Goal: Task Accomplishment & Management: Manage account settings

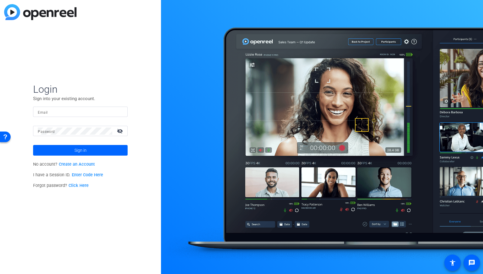
click at [59, 114] on input "Email" at bounding box center [80, 111] width 85 height 7
click at [119, 112] on img at bounding box center [118, 111] width 4 height 7
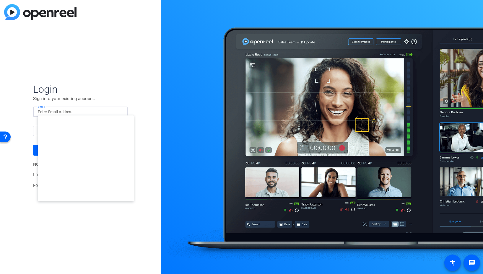
type input "[EMAIL_ADDRESS][DOMAIN_NAME]"
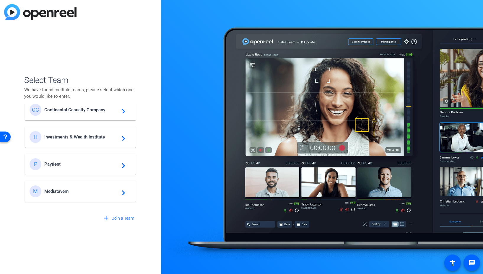
scroll to position [251, 0]
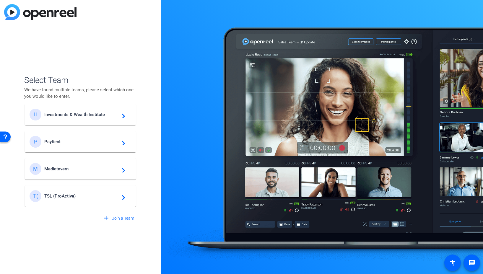
click at [90, 114] on span "Investments & Wealth Institute" at bounding box center [81, 114] width 74 height 5
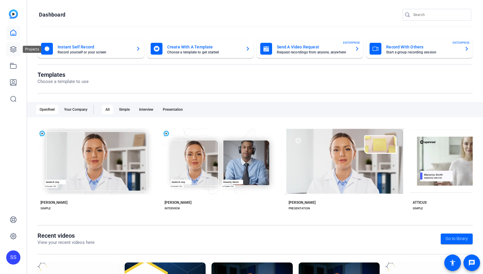
click at [14, 51] on icon at bounding box center [13, 49] width 7 height 7
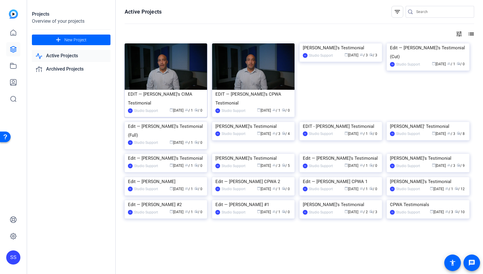
click at [173, 75] on img at bounding box center [166, 66] width 82 height 46
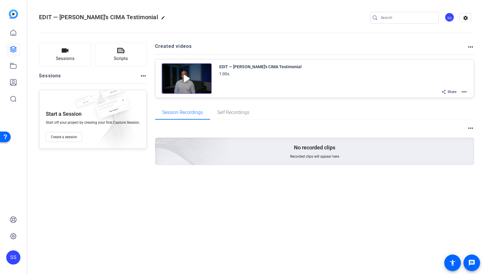
click at [465, 90] on mat-icon "more_horiz" at bounding box center [463, 91] width 7 height 7
click at [451, 99] on span "Edit in Creator" at bounding box center [441, 98] width 41 height 7
click at [14, 65] on icon at bounding box center [13, 65] width 7 height 7
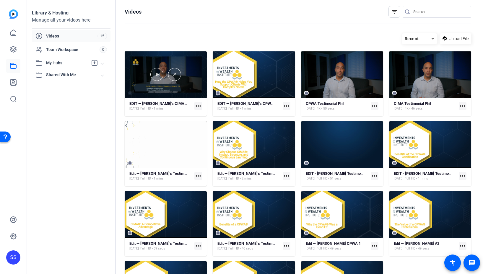
click at [196, 73] on div at bounding box center [166, 74] width 82 height 13
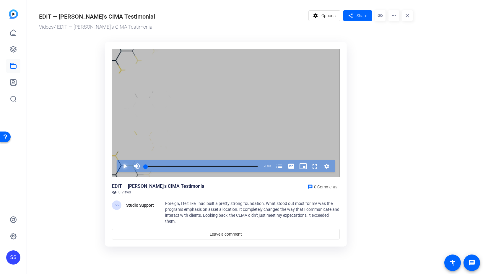
click at [119, 166] on span "Video Player" at bounding box center [119, 166] width 0 height 12
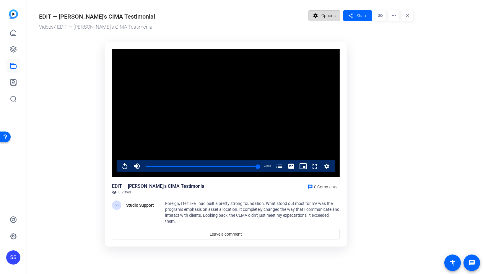
click at [328, 16] on span "Options" at bounding box center [328, 15] width 14 height 11
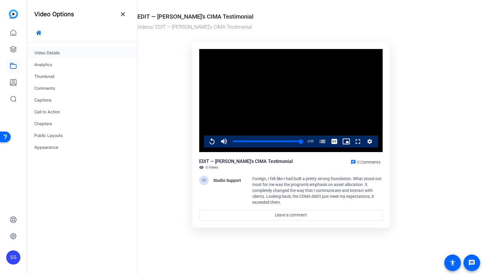
click at [50, 53] on div "Video Details" at bounding box center [82, 53] width 110 height 12
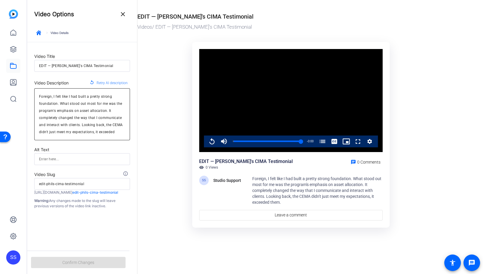
click at [74, 120] on textarea "Foreign, I felt like I had built a pretty strong foundation. What stood out mos…" at bounding box center [82, 114] width 86 height 43
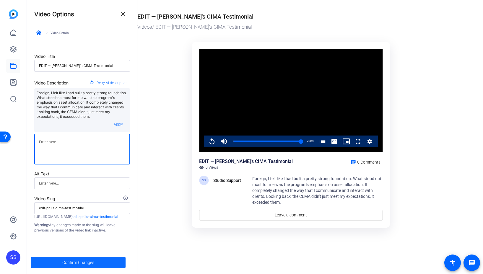
click at [80, 260] on span "Confirm Changes" at bounding box center [78, 262] width 32 height 11
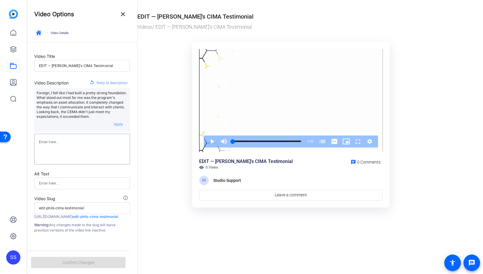
click at [39, 31] on icon "button" at bounding box center [38, 32] width 5 height 5
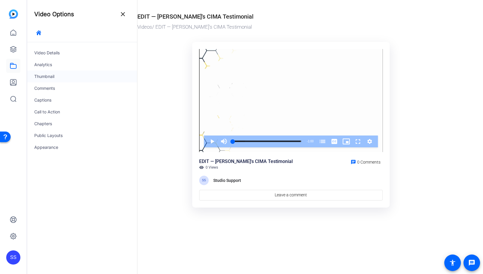
click at [45, 75] on div "Thumbnail" at bounding box center [82, 77] width 110 height 12
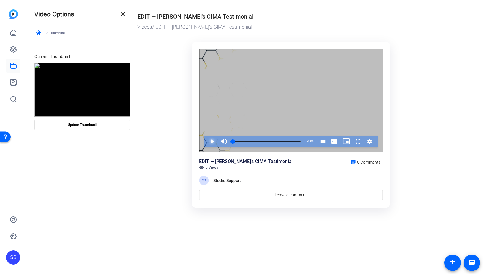
click at [206, 142] on span "Video Player" at bounding box center [206, 141] width 0 height 12
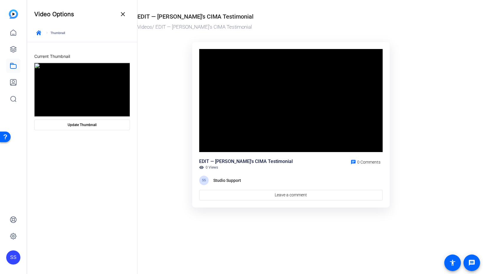
click at [211, 142] on div "Video Player is loading. Play Video Pause Mute Current Time 0:03 / Duration 1:0…" at bounding box center [290, 100] width 183 height 103
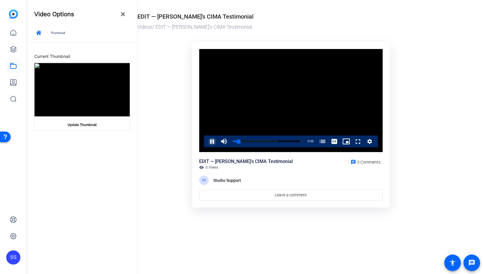
click at [206, 141] on span "Video Player" at bounding box center [206, 141] width 0 height 12
drag, startPoint x: 238, startPoint y: 141, endPoint x: 233, endPoint y: 141, distance: 4.7
click at [235, 141] on div "0:02" at bounding box center [234, 140] width 3 height 1
click at [206, 143] on span "Video Player" at bounding box center [206, 141] width 0 height 12
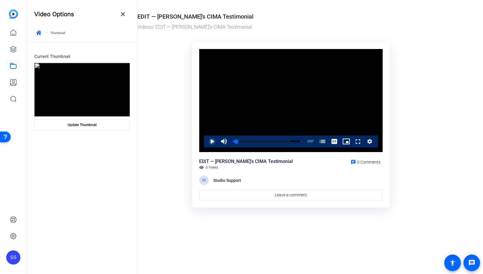
click at [206, 143] on span "Video Player" at bounding box center [206, 141] width 0 height 12
drag, startPoint x: 235, startPoint y: 141, endPoint x: 226, endPoint y: 142, distance: 9.2
click at [229, 141] on div "Play Mute 100% Current Time 0:00 / Duration 1:00 Loaded : 84.52% 0:00 0:00 CEMA…" at bounding box center [291, 141] width 174 height 12
click at [206, 142] on span "Video Player" at bounding box center [206, 141] width 0 height 12
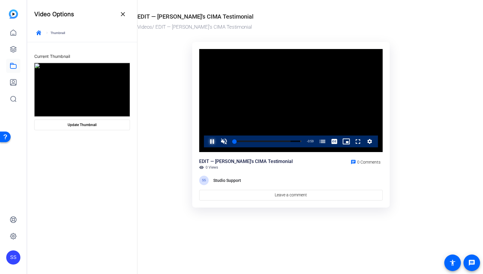
click at [206, 142] on span "Video Player" at bounding box center [206, 141] width 0 height 12
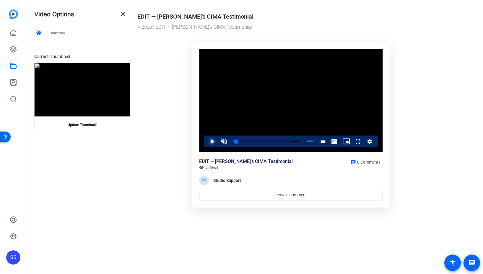
click at [206, 142] on span "Video Player" at bounding box center [206, 141] width 0 height 12
click at [70, 125] on span "Update Thumbnail" at bounding box center [82, 124] width 29 height 5
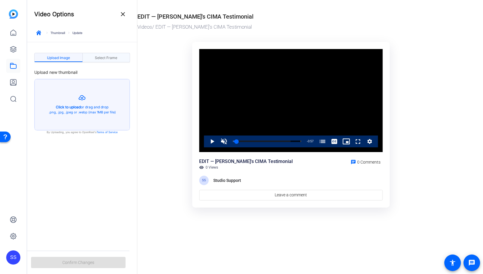
click at [112, 59] on span "Select Frame" at bounding box center [106, 58] width 22 height 4
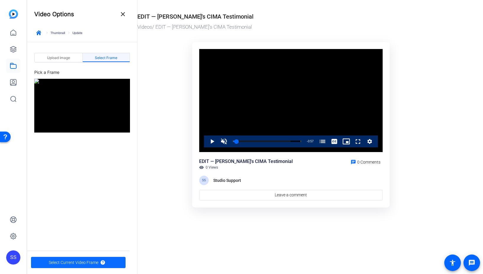
click at [78, 262] on span "Select Current Video Frame" at bounding box center [74, 262] width 50 height 11
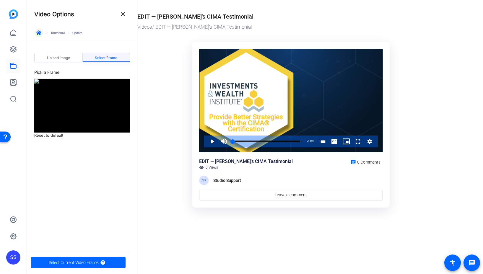
click at [37, 35] on span "button" at bounding box center [39, 33] width 14 height 14
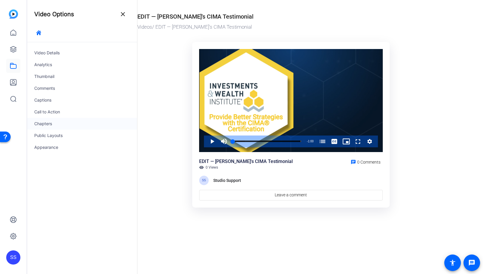
click at [56, 124] on div "Chapters" at bounding box center [82, 124] width 110 height 12
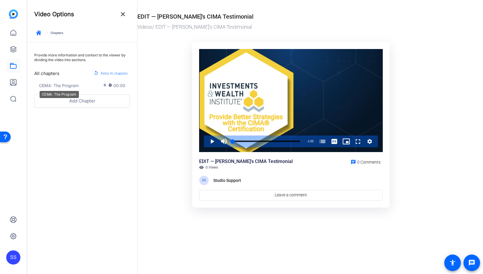
click at [67, 91] on div "CEMA: The Program" at bounding box center [59, 94] width 39 height 7
click at [68, 84] on span "CEMA: The Program" at bounding box center [59, 85] width 40 height 6
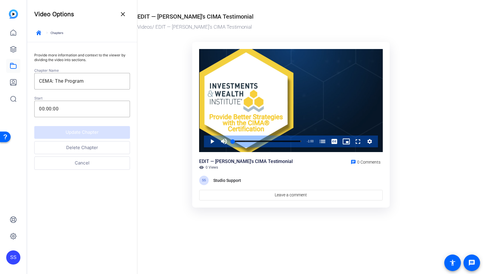
click at [90, 144] on button "Delete Chapter" at bounding box center [82, 147] width 96 height 13
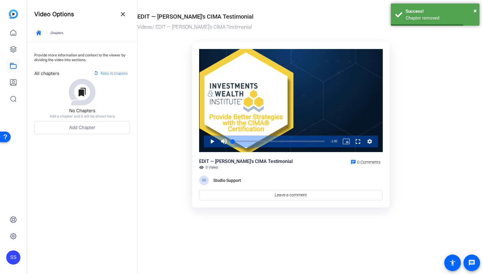
click at [42, 32] on span "button" at bounding box center [39, 33] width 14 height 14
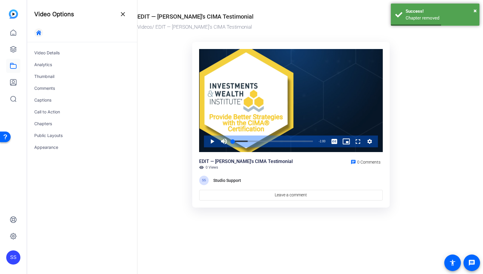
click at [40, 33] on icon "button" at bounding box center [38, 32] width 5 height 5
click at [125, 16] on mat-icon "close" at bounding box center [122, 14] width 7 height 7
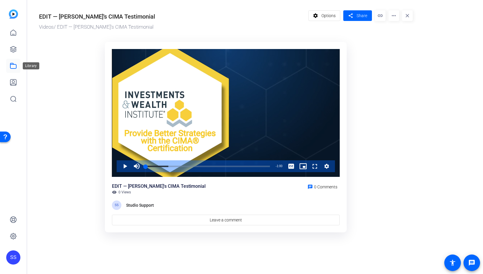
click at [14, 67] on icon at bounding box center [13, 65] width 7 height 7
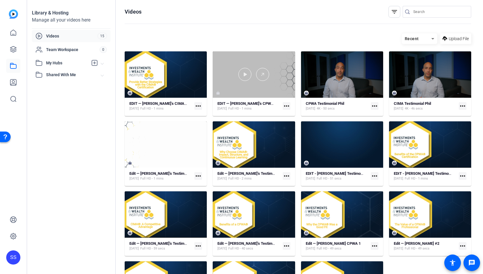
click at [274, 61] on div at bounding box center [254, 74] width 82 height 46
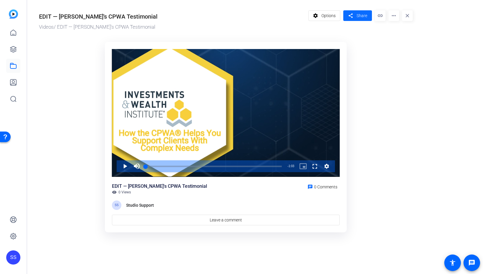
click at [354, 13] on mat-icon "share" at bounding box center [350, 16] width 7 height 8
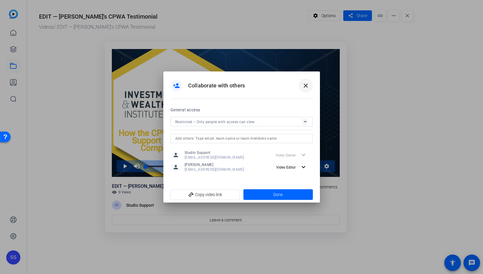
click at [308, 84] on mat-icon "close" at bounding box center [305, 85] width 7 height 7
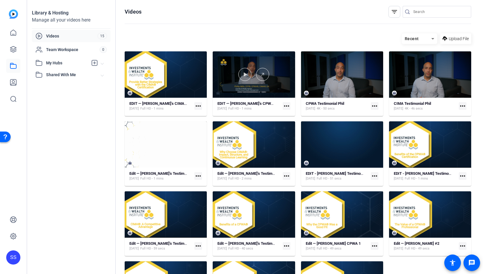
click at [266, 62] on div at bounding box center [254, 74] width 82 height 46
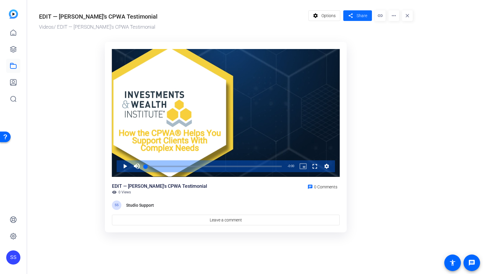
click at [367, 17] on span at bounding box center [357, 16] width 29 height 14
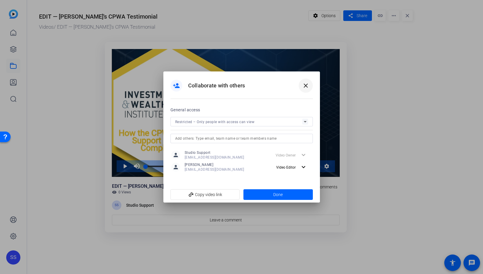
click at [310, 85] on span at bounding box center [305, 86] width 14 height 14
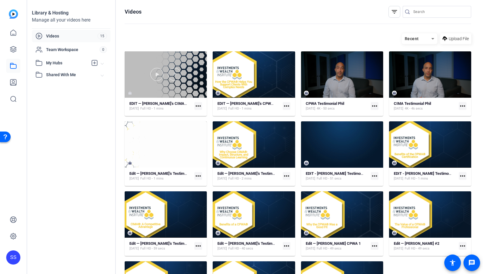
click at [185, 62] on div at bounding box center [166, 74] width 82 height 46
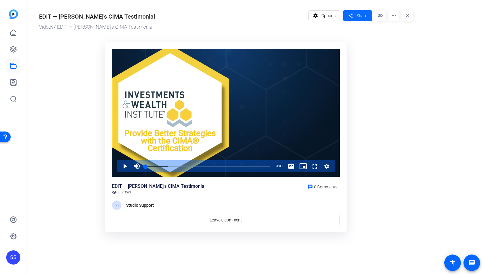
click at [366, 14] on span "Share" at bounding box center [361, 16] width 11 height 6
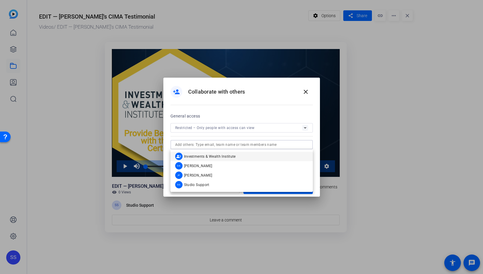
click at [243, 148] on input "text" at bounding box center [241, 144] width 133 height 7
click at [224, 172] on mat-option "[PERSON_NAME]" at bounding box center [241, 175] width 142 height 9
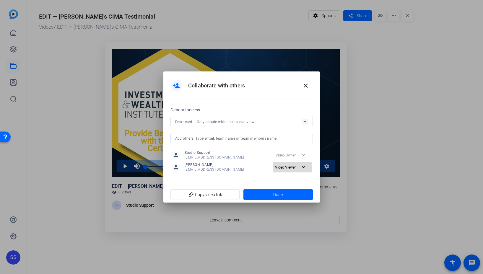
click at [296, 168] on span "Video Viewer" at bounding box center [287, 167] width 25 height 7
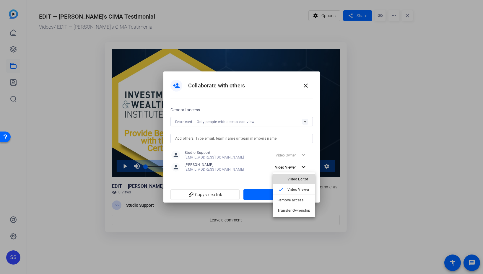
click at [298, 181] on span "Video Editor" at bounding box center [298, 179] width 23 height 7
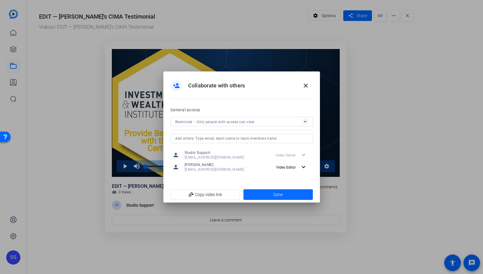
click at [299, 196] on span at bounding box center [277, 194] width 69 height 14
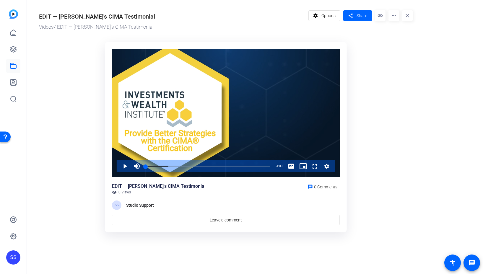
click at [14, 259] on div "SS" at bounding box center [13, 257] width 14 height 14
click at [79, 251] on mat-icon "logout" at bounding box center [78, 248] width 7 height 7
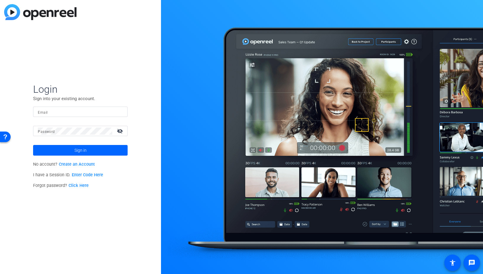
click at [68, 112] on input "Email" at bounding box center [80, 111] width 85 height 7
click at [117, 112] on img at bounding box center [118, 111] width 4 height 7
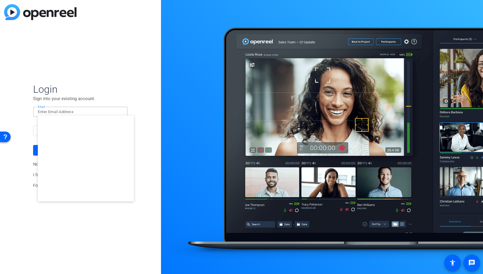
type input "studiosupport+3@openreel.com"
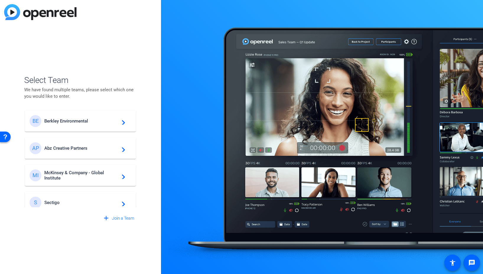
click at [79, 122] on span "Berkley Environmental" at bounding box center [81, 120] width 74 height 5
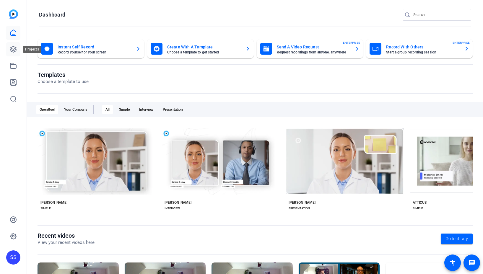
click at [15, 50] on icon at bounding box center [13, 49] width 7 height 7
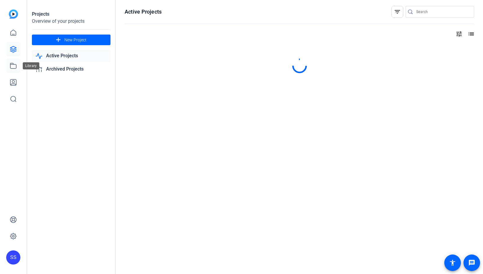
click at [14, 67] on icon at bounding box center [13, 65] width 7 height 7
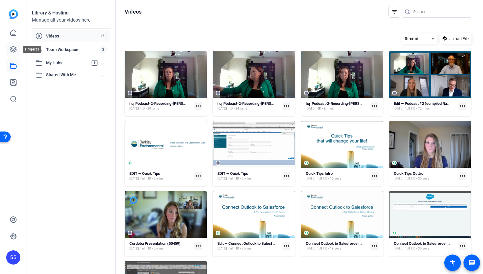
click at [13, 49] on icon at bounding box center [13, 49] width 6 height 6
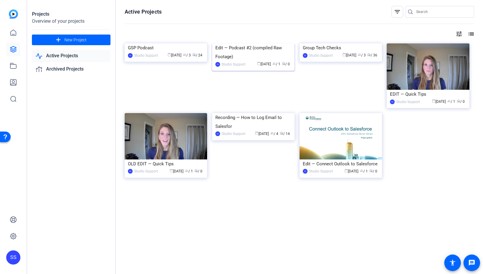
click at [241, 43] on img at bounding box center [253, 43] width 82 height 0
click at [164, 43] on img at bounding box center [166, 43] width 82 height 0
click at [252, 43] on img at bounding box center [253, 43] width 82 height 0
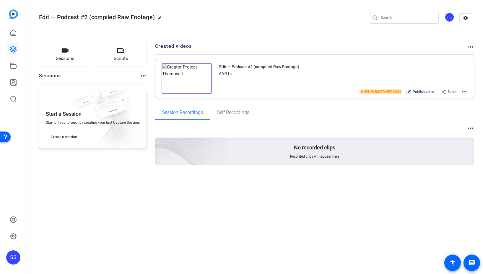
click at [465, 92] on mat-icon "more_horiz" at bounding box center [463, 91] width 7 height 7
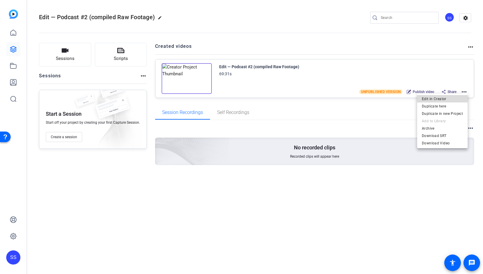
click at [460, 100] on span "Edit in Creator" at bounding box center [441, 98] width 41 height 7
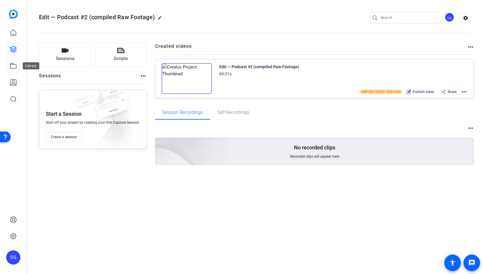
click at [15, 68] on icon at bounding box center [13, 65] width 6 height 5
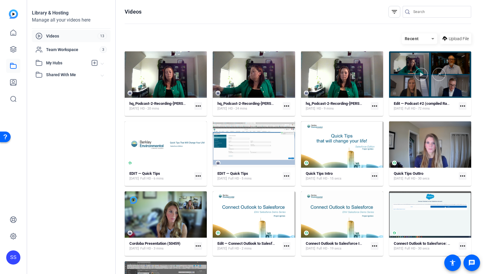
click at [402, 68] on div at bounding box center [430, 74] width 82 height 13
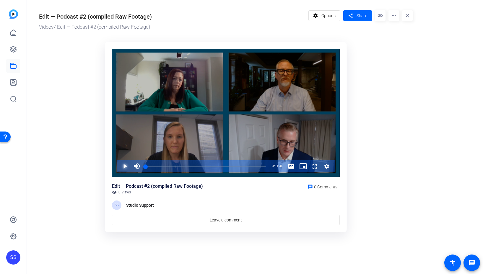
click at [119, 166] on span "Video Player" at bounding box center [119, 166] width 0 height 12
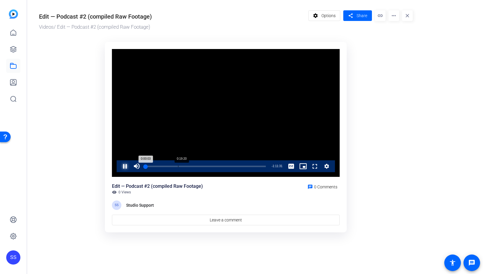
click at [178, 166] on div "Loaded : 0.48% 0:19:20 0:00:03" at bounding box center [206, 166] width 120 height 1
click at [119, 168] on span "Video Player" at bounding box center [119, 166] width 0 height 12
click at [186, 166] on div "0:23:27" at bounding box center [186, 166] width 0 height 1
click at [186, 166] on div "0:23:27" at bounding box center [166, 166] width 40 height 1
click at [175, 165] on div "Loaded : 0.00% 0:19:29 0:24:39" at bounding box center [207, 166] width 128 height 12
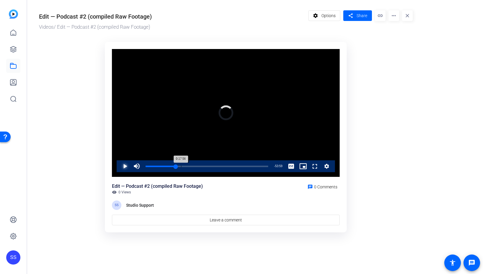
drag, startPoint x: 176, startPoint y: 165, endPoint x: 181, endPoint y: 164, distance: 4.8
click at [181, 164] on div "Loaded : 0.00% 0:20:41 0:17:56" at bounding box center [207, 166] width 128 height 12
click at [182, 165] on div "Loaded : 29.14% 0:21:43 0:21:43" at bounding box center [207, 166] width 128 height 12
click at [180, 166] on div "0:21:43" at bounding box center [164, 166] width 37 height 1
click at [180, 166] on div "0:20:20" at bounding box center [163, 166] width 35 height 1
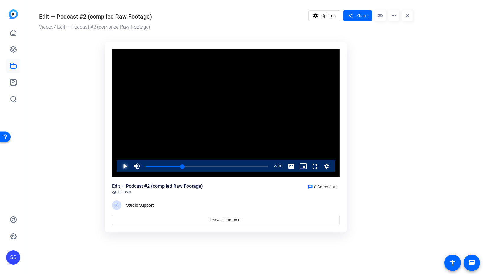
click at [119, 165] on span "Video Player" at bounding box center [119, 166] width 0 height 12
click at [417, 133] on div "Edit — Podcast #2 (compiled Raw Footage) Videos / Edit — Podcast #2 (compiled R…" at bounding box center [222, 120] width 391 height 241
click at [245, 166] on div "0:57:56" at bounding box center [245, 166] width 0 height 1
click at [119, 165] on span "Video Player" at bounding box center [119, 166] width 0 height 12
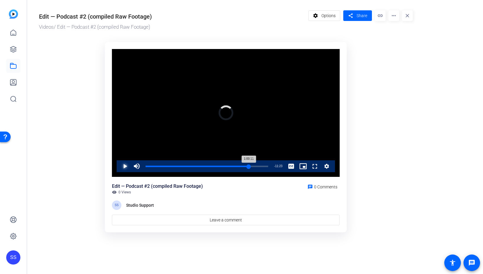
click at [248, 166] on div "1:00:11" at bounding box center [197, 166] width 103 height 1
click at [119, 164] on span "Video Player" at bounding box center [119, 166] width 0 height 12
click at [119, 167] on span "Video Player" at bounding box center [119, 166] width 0 height 12
click at [244, 166] on div "0:56:36" at bounding box center [244, 166] width 0 height 1
click at [246, 166] on div "Loaded : 0.00% 0:58:48 0:58:48" at bounding box center [207, 166] width 122 height 1
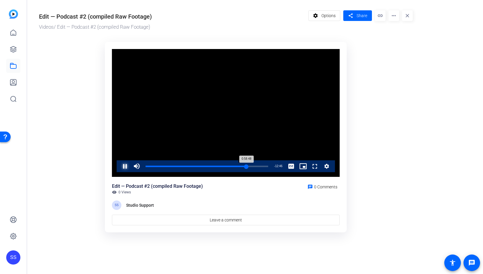
click at [245, 166] on div "0:58:48" at bounding box center [196, 166] width 101 height 1
click at [240, 165] on div "Loaded : 81.30% 0:55:31 0:57:57" at bounding box center [207, 166] width 128 height 12
click at [241, 166] on div "0:55:21" at bounding box center [193, 166] width 95 height 1
click at [119, 165] on span "Video Player" at bounding box center [119, 166] width 0 height 12
click at [235, 166] on div "0:52:15" at bounding box center [235, 166] width 0 height 1
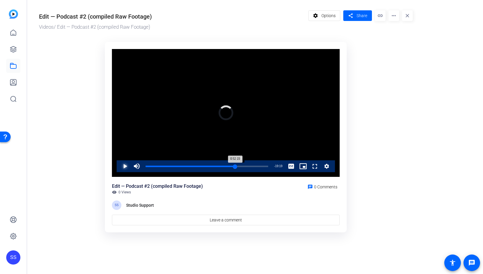
click at [235, 167] on div "0:52:15" at bounding box center [190, 166] width 89 height 1
click at [119, 169] on span "Video Player" at bounding box center [119, 166] width 0 height 12
click at [119, 166] on span "Video Player" at bounding box center [119, 166] width 0 height 12
click at [233, 166] on div "0:51:13" at bounding box center [233, 166] width 0 height 1
click at [233, 166] on div "0:51:02" at bounding box center [189, 166] width 87 height 1
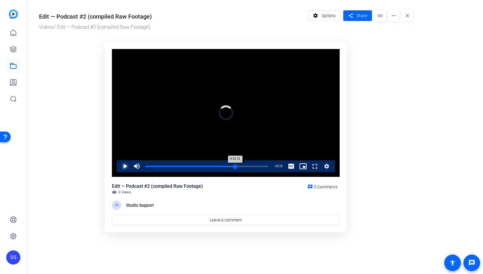
click at [235, 166] on div "0:52:15" at bounding box center [190, 166] width 89 height 1
click at [237, 166] on div "0:52:25" at bounding box center [191, 166] width 91 height 1
click at [119, 170] on span "Video Player" at bounding box center [119, 166] width 0 height 12
click at [119, 166] on span "Video Player" at bounding box center [119, 166] width 0 height 12
click at [119, 167] on span "Video Player" at bounding box center [119, 166] width 0 height 12
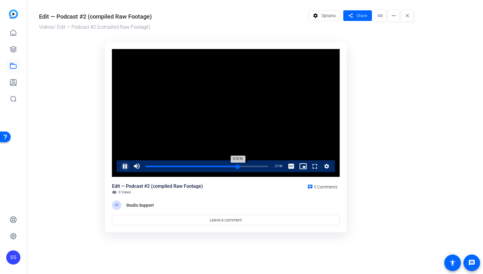
click at [238, 166] on div "0:53:54" at bounding box center [192, 166] width 92 height 1
click at [237, 166] on div "0:53:48" at bounding box center [192, 166] width 92 height 1
click at [238, 166] on div "0:53:48" at bounding box center [192, 166] width 92 height 1
click at [238, 166] on div "0:54:40" at bounding box center [193, 166] width 94 height 1
click at [119, 166] on span "Video Player" at bounding box center [119, 166] width 0 height 12
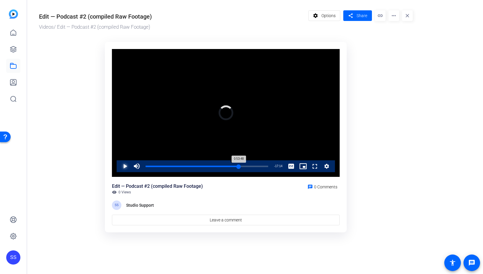
click at [237, 166] on div "0:53:48" at bounding box center [192, 166] width 93 height 1
click at [238, 166] on div "0:53:58" at bounding box center [192, 166] width 92 height 1
click at [119, 166] on span "Video Player" at bounding box center [119, 166] width 0 height 12
click at [119, 165] on span "Video Player" at bounding box center [119, 166] width 0 height 12
click at [469, 103] on or-hosting-video-details "Edit — Podcast #2 (compiled Raw Footage) Videos / Edit — Podcast #2 (compiled R…" at bounding box center [253, 120] width 452 height 241
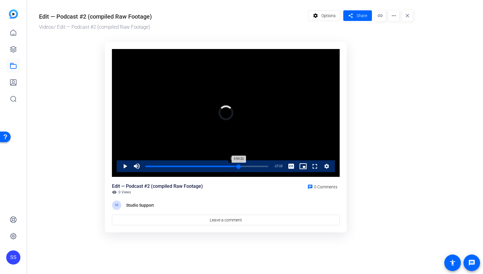
click at [235, 167] on div "0:52:15" at bounding box center [235, 166] width 0 height 1
click at [235, 166] on div "0:53:17" at bounding box center [190, 166] width 89 height 1
click at [235, 166] on div "0:53:17" at bounding box center [191, 166] width 91 height 1
click at [235, 166] on div "0:52:25" at bounding box center [191, 166] width 90 height 1
click at [236, 166] on div "0:52:46" at bounding box center [191, 166] width 90 height 1
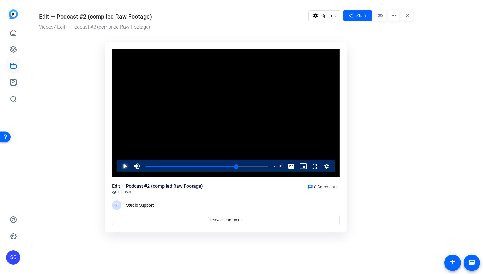
click at [119, 166] on span "Video Player" at bounding box center [119, 166] width 0 height 12
click at [234, 166] on div "0:53:16" at bounding box center [191, 166] width 91 height 1
click at [234, 166] on div "0:51:44" at bounding box center [190, 166] width 89 height 1
click at [119, 166] on span "Video Player" at bounding box center [119, 166] width 0 height 12
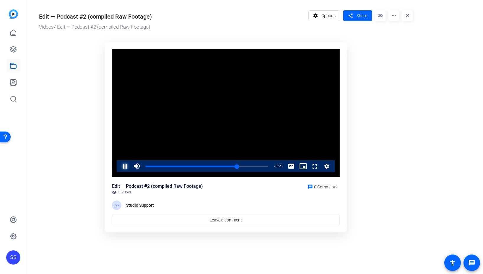
click at [119, 168] on span "Video Player" at bounding box center [119, 166] width 0 height 12
click at [119, 164] on span "Video Player" at bounding box center [119, 166] width 0 height 12
click at [119, 167] on span "Video Player" at bounding box center [119, 166] width 0 height 12
drag, startPoint x: 237, startPoint y: 167, endPoint x: 234, endPoint y: 166, distance: 3.1
click at [234, 166] on div "0:52:56" at bounding box center [191, 166] width 91 height 1
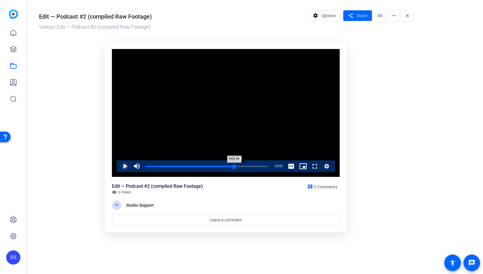
click at [234, 167] on div "0:51:44" at bounding box center [190, 166] width 89 height 1
click at [235, 166] on div "0:53:06" at bounding box center [191, 166] width 91 height 1
click at [235, 166] on div "0:52:15" at bounding box center [190, 166] width 89 height 1
click at [235, 166] on div "0:53:37" at bounding box center [192, 166] width 92 height 1
click at [235, 166] on div "0:52:35" at bounding box center [191, 166] width 90 height 1
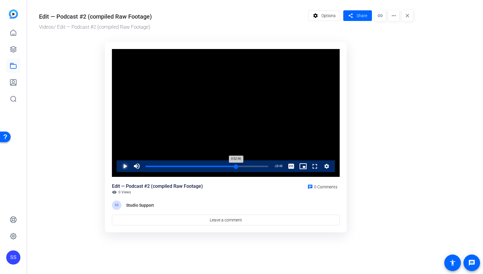
click at [236, 166] on div "0:52:46" at bounding box center [191, 166] width 90 height 1
click at [119, 165] on span "Video Player" at bounding box center [119, 166] width 0 height 12
click at [119, 166] on span "Video Player" at bounding box center [119, 166] width 0 height 12
click at [234, 167] on div "0:53:21" at bounding box center [191, 166] width 91 height 1
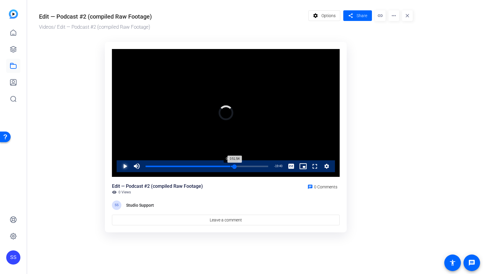
click at [230, 167] on div "0:49:29" at bounding box center [230, 166] width 0 height 1
click at [230, 166] on div "0:49:50" at bounding box center [188, 166] width 85 height 1
click at [119, 169] on span "Video Player" at bounding box center [119, 166] width 0 height 12
click at [119, 166] on span "Video Player" at bounding box center [119, 166] width 0 height 12
click at [232, 167] on div "0:50:42" at bounding box center [189, 166] width 87 height 1
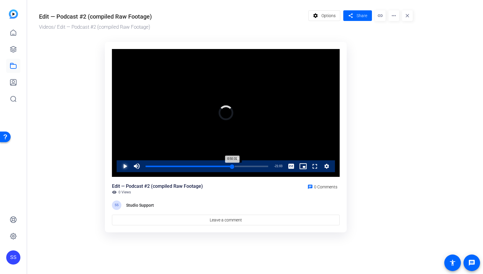
click at [232, 167] on div "0:50:31" at bounding box center [189, 166] width 86 height 1
click at [119, 167] on span "Video Player" at bounding box center [119, 166] width 0 height 12
click at [231, 166] on div "Loaded : 73.85% 0:50:21 0:51:49" at bounding box center [207, 166] width 122 height 1
click at [231, 167] on div "0:50:03" at bounding box center [189, 166] width 86 height 1
click at [119, 167] on span "Video Player" at bounding box center [119, 166] width 0 height 12
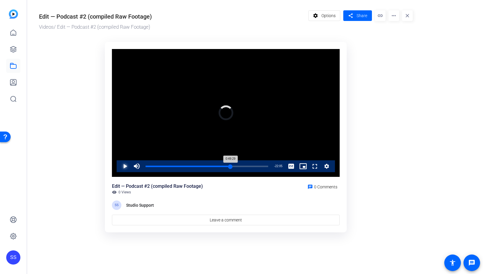
drag, startPoint x: 233, startPoint y: 166, endPoint x: 230, endPoint y: 166, distance: 3.2
click at [230, 166] on div "0:49:29" at bounding box center [188, 166] width 85 height 1
click at [230, 166] on div "0:49:19" at bounding box center [188, 166] width 84 height 1
click at [232, 166] on div "0:50:21" at bounding box center [189, 166] width 86 height 1
click at [119, 166] on span "Video Player" at bounding box center [119, 166] width 0 height 12
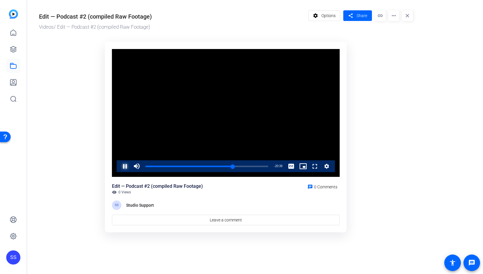
click at [119, 168] on span "Video Player" at bounding box center [119, 166] width 0 height 12
click at [119, 166] on span "Video Player" at bounding box center [119, 166] width 0 height 12
click at [231, 167] on div "0:50:11" at bounding box center [190, 166] width 88 height 1
click at [231, 166] on div "0:50:11" at bounding box center [189, 166] width 86 height 1
click at [232, 166] on div "0:51:13" at bounding box center [190, 166] width 88 height 1
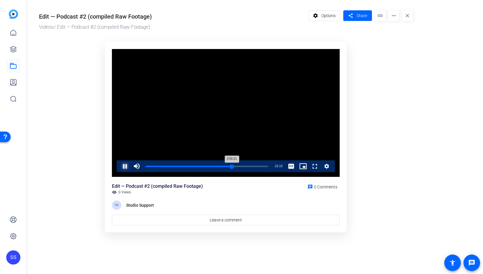
click at [232, 166] on div "0:50:21" at bounding box center [189, 166] width 86 height 1
click at [232, 166] on div "0:50:43" at bounding box center [189, 166] width 87 height 1
click at [119, 166] on span "Video Player" at bounding box center [119, 166] width 0 height 12
click at [232, 166] on div "0:51:05" at bounding box center [189, 166] width 87 height 1
click at [232, 166] on div "0:50:42" at bounding box center [189, 166] width 87 height 1
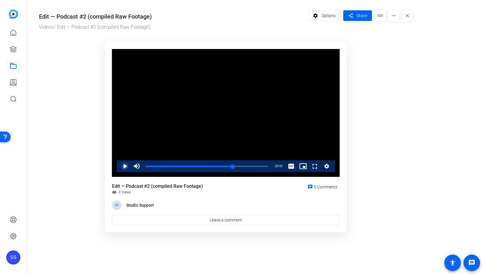
click at [119, 167] on span "Video Player" at bounding box center [119, 166] width 0 height 12
click at [119, 168] on span "Video Player" at bounding box center [119, 166] width 0 height 12
click at [119, 165] on span "Video Player" at bounding box center [119, 166] width 0 height 12
click at [231, 167] on div "0:51:04" at bounding box center [189, 166] width 87 height 1
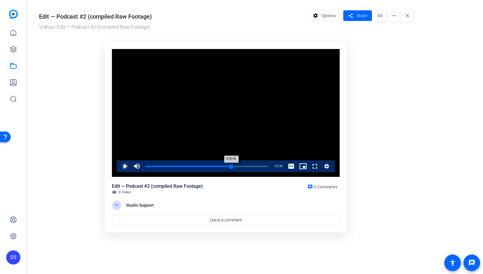
click at [231, 166] on div "0:50:00" at bounding box center [189, 166] width 86 height 1
click at [119, 167] on span "Video Player" at bounding box center [119, 166] width 0 height 12
click at [225, 166] on div "0:46:23" at bounding box center [225, 166] width 0 height 1
click at [225, 166] on div "0:46:23" at bounding box center [185, 166] width 79 height 1
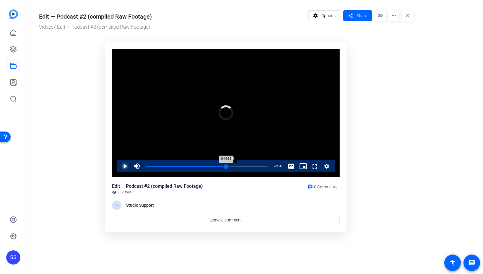
click at [229, 166] on div "0:48:48" at bounding box center [229, 166] width 0 height 1
click at [229, 166] on div "0:48:48" at bounding box center [188, 166] width 84 height 1
click at [119, 167] on span "Video Player" at bounding box center [119, 166] width 0 height 12
click at [236, 166] on div "Loaded : 73.14% 0:52:46 0:51:14" at bounding box center [207, 166] width 122 height 1
click at [239, 166] on div "Loaded : 0.00% 0:54:29 0:52:46" at bounding box center [207, 166] width 122 height 1
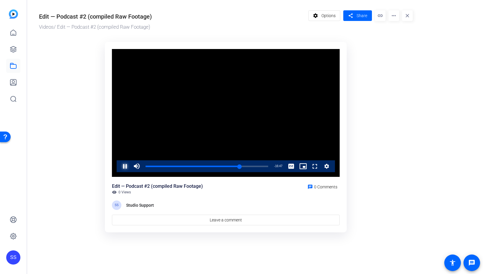
click at [119, 166] on span "Video Player" at bounding box center [119, 166] width 0 height 12
